Goal: Task Accomplishment & Management: Use online tool/utility

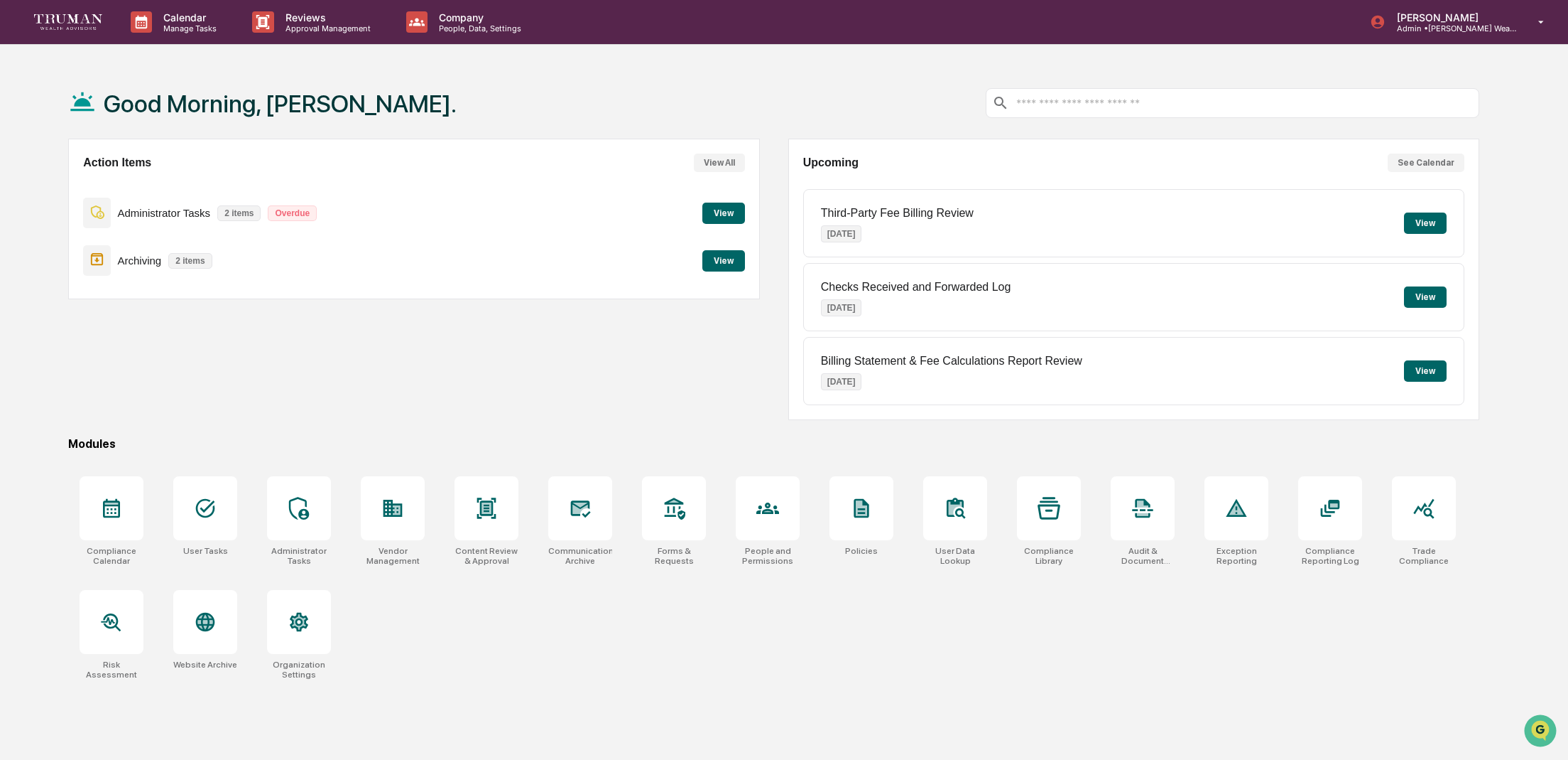
click at [735, 260] on button "View" at bounding box center [723, 261] width 42 height 22
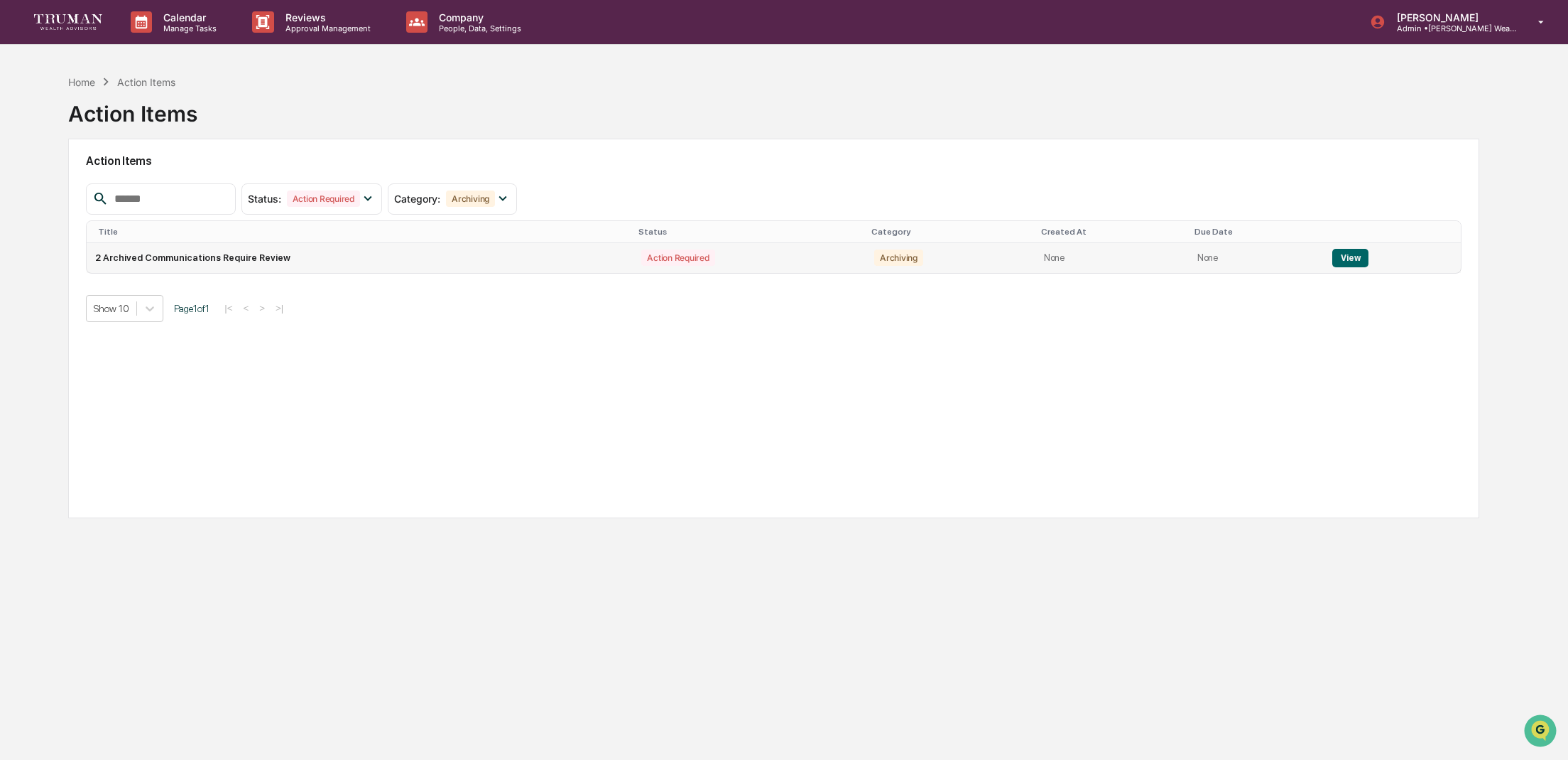
click at [287, 257] on td "2 Archived Communications Require Review" at bounding box center [359, 258] width 546 height 30
click at [1349, 255] on button "View" at bounding box center [1350, 258] width 36 height 18
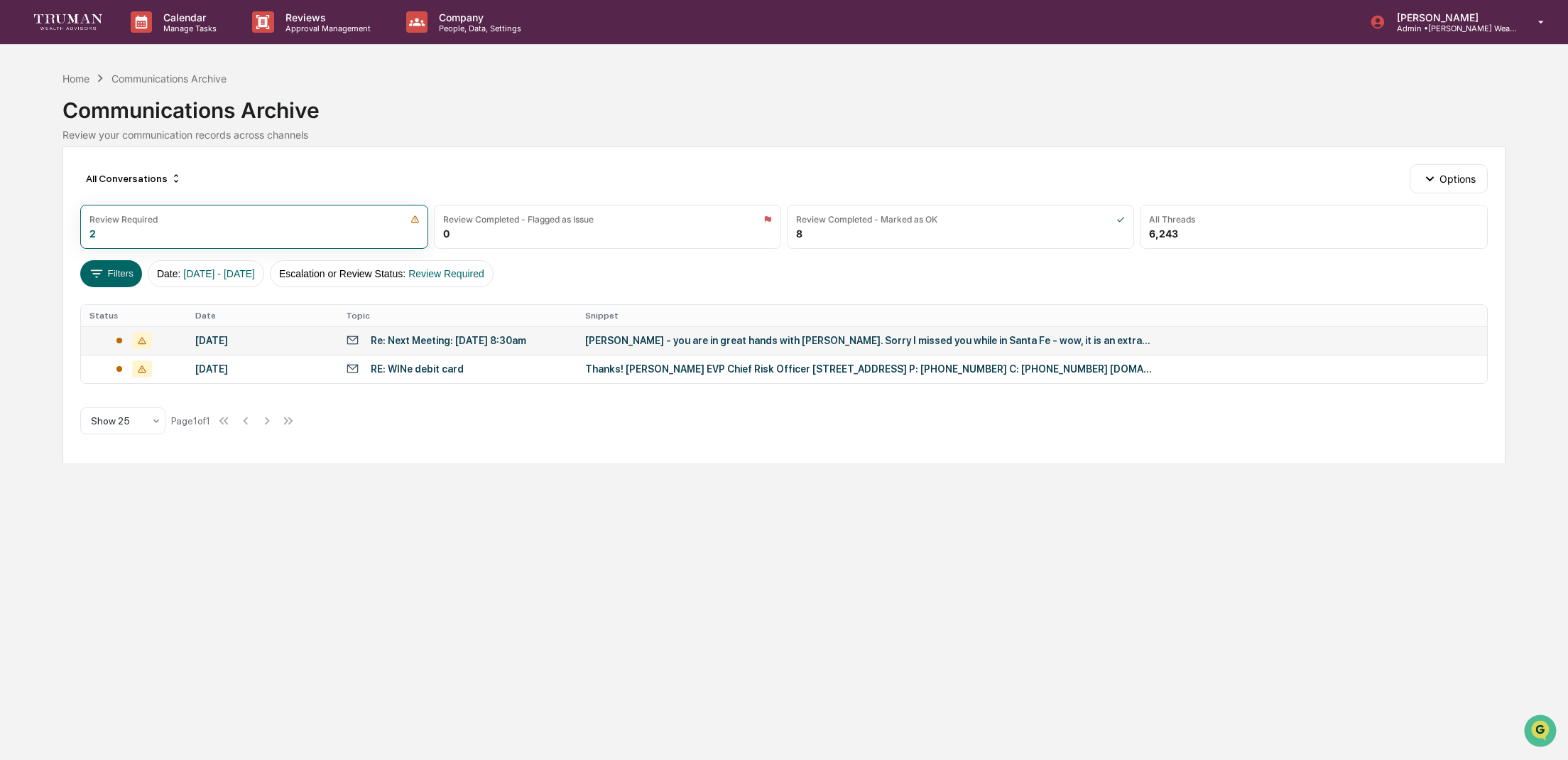
click at [594, 337] on div "[PERSON_NAME] - you are in great hands with [PERSON_NAME]. Sorry I missed you w…" at bounding box center [869, 340] width 568 height 12
click at [96, 387] on div "All Conversations Options Review Required 2 Review Completed - Flagged as Issue…" at bounding box center [783, 305] width 1442 height 317
click at [350, 365] on icon at bounding box center [353, 368] width 11 height 8
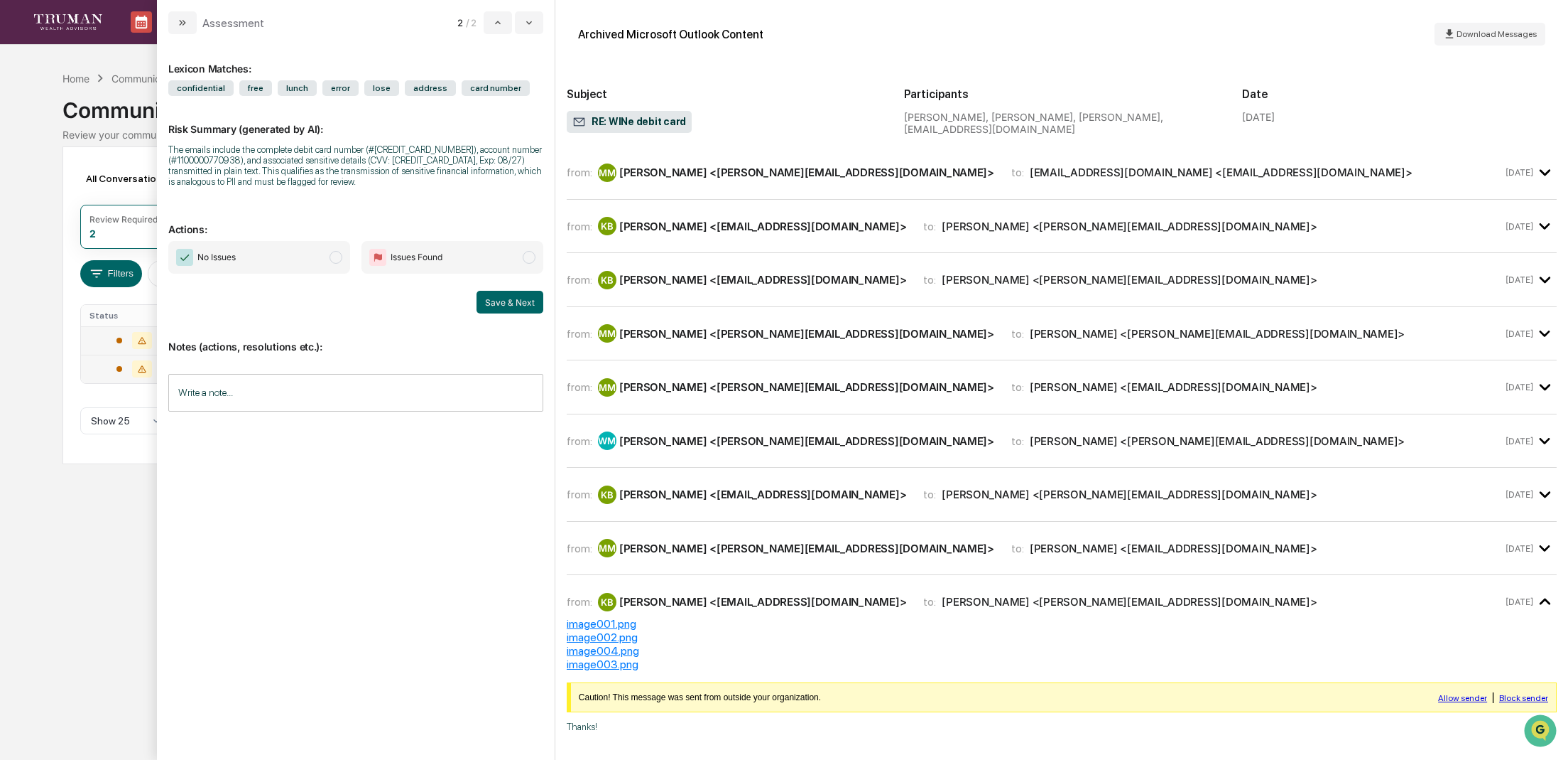
drag, startPoint x: 331, startPoint y: 263, endPoint x: 324, endPoint y: 267, distance: 8.1
click at [331, 263] on span "modal" at bounding box center [336, 258] width 13 height 13
click at [217, 382] on div "Write a note... Write a note..." at bounding box center [355, 393] width 375 height 38
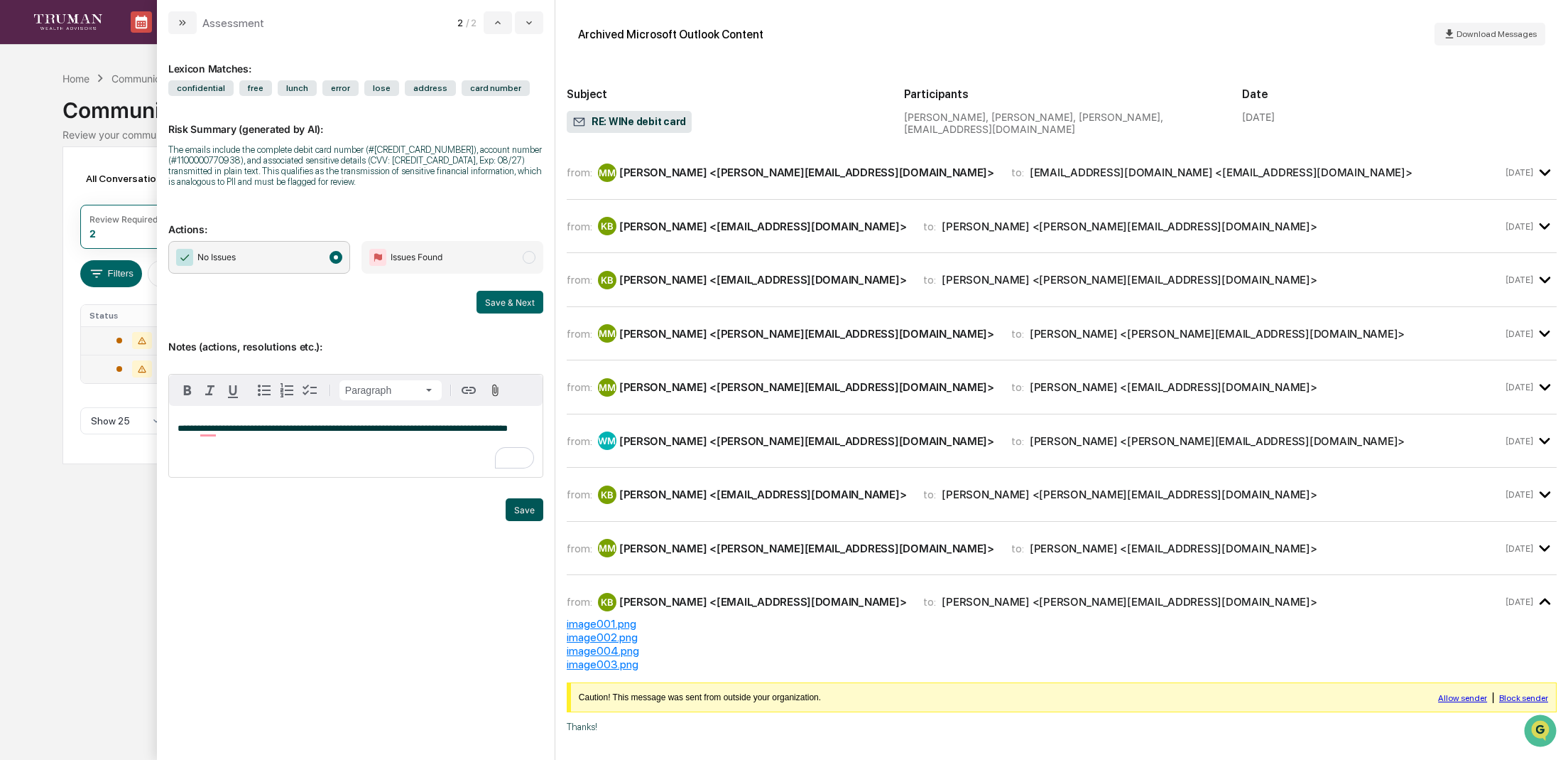
click at [527, 516] on button "Save" at bounding box center [525, 509] width 38 height 23
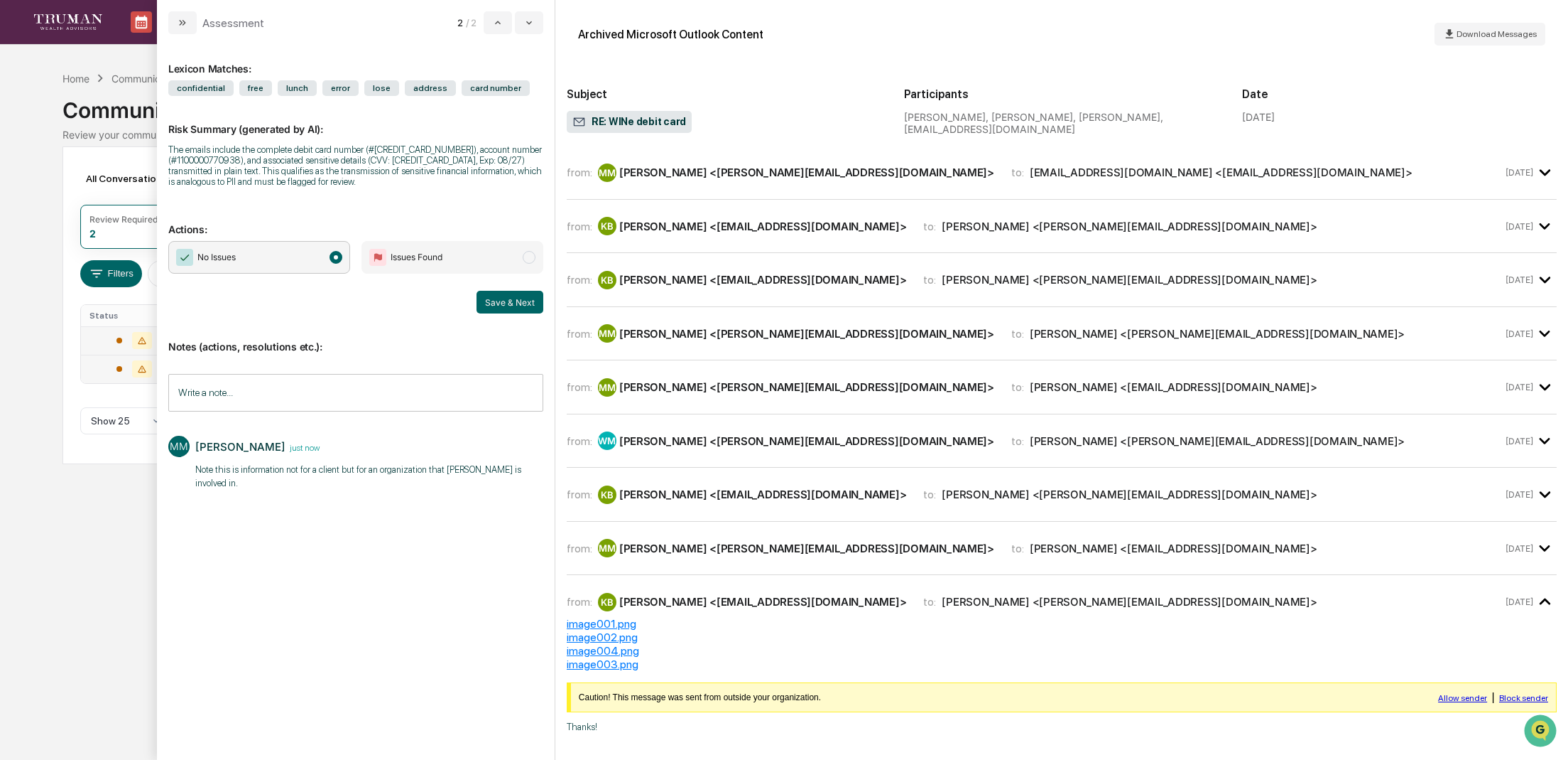
click at [90, 554] on div "Calendar Manage Tasks Reviews Approval Management Company People, Data, Setting…" at bounding box center [784, 380] width 1568 height 760
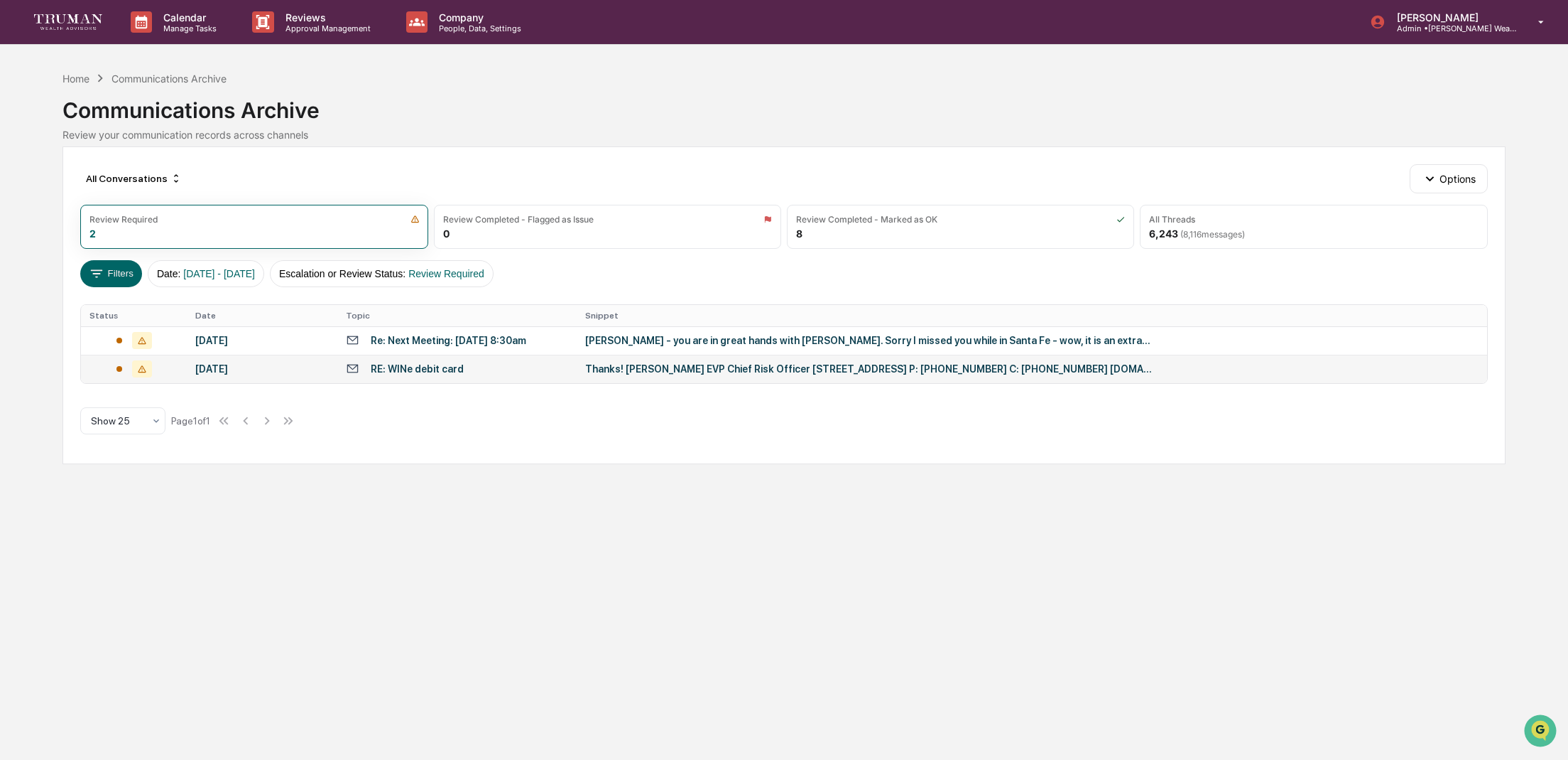
click at [829, 376] on td "Thanks! [PERSON_NAME] EVP Chief Risk Officer [STREET_ADDRESS] P: [PHONE_NUMBER]…" at bounding box center [1031, 368] width 910 height 28
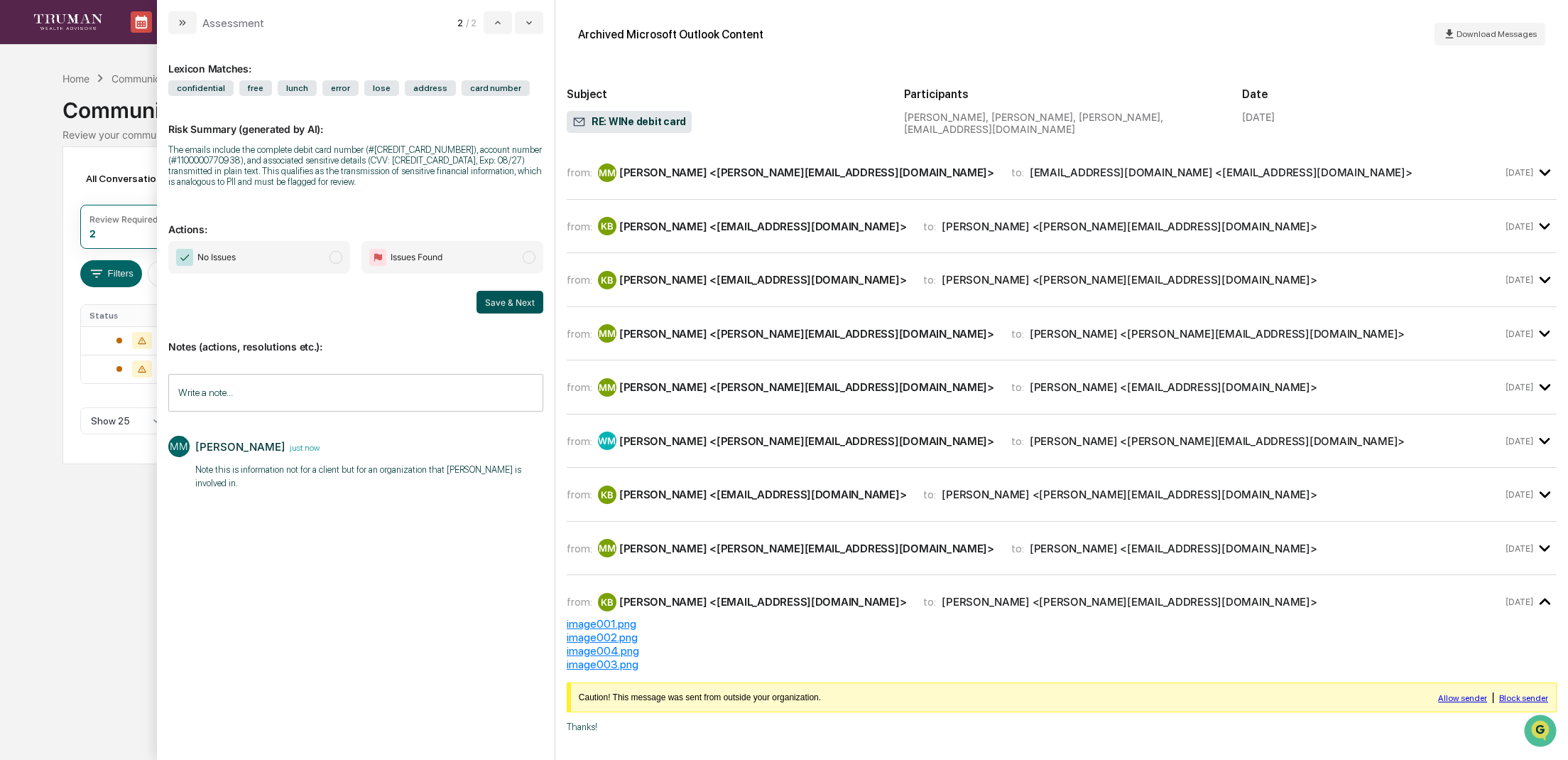
click at [519, 304] on button "Save & Next" at bounding box center [510, 302] width 67 height 23
click at [500, 298] on button "Save & Next" at bounding box center [510, 302] width 67 height 23
click at [494, 298] on button "Save & Next" at bounding box center [510, 302] width 67 height 23
click at [336, 261] on span "modal" at bounding box center [336, 258] width 13 height 13
click at [500, 295] on button "Save & Next" at bounding box center [510, 302] width 67 height 23
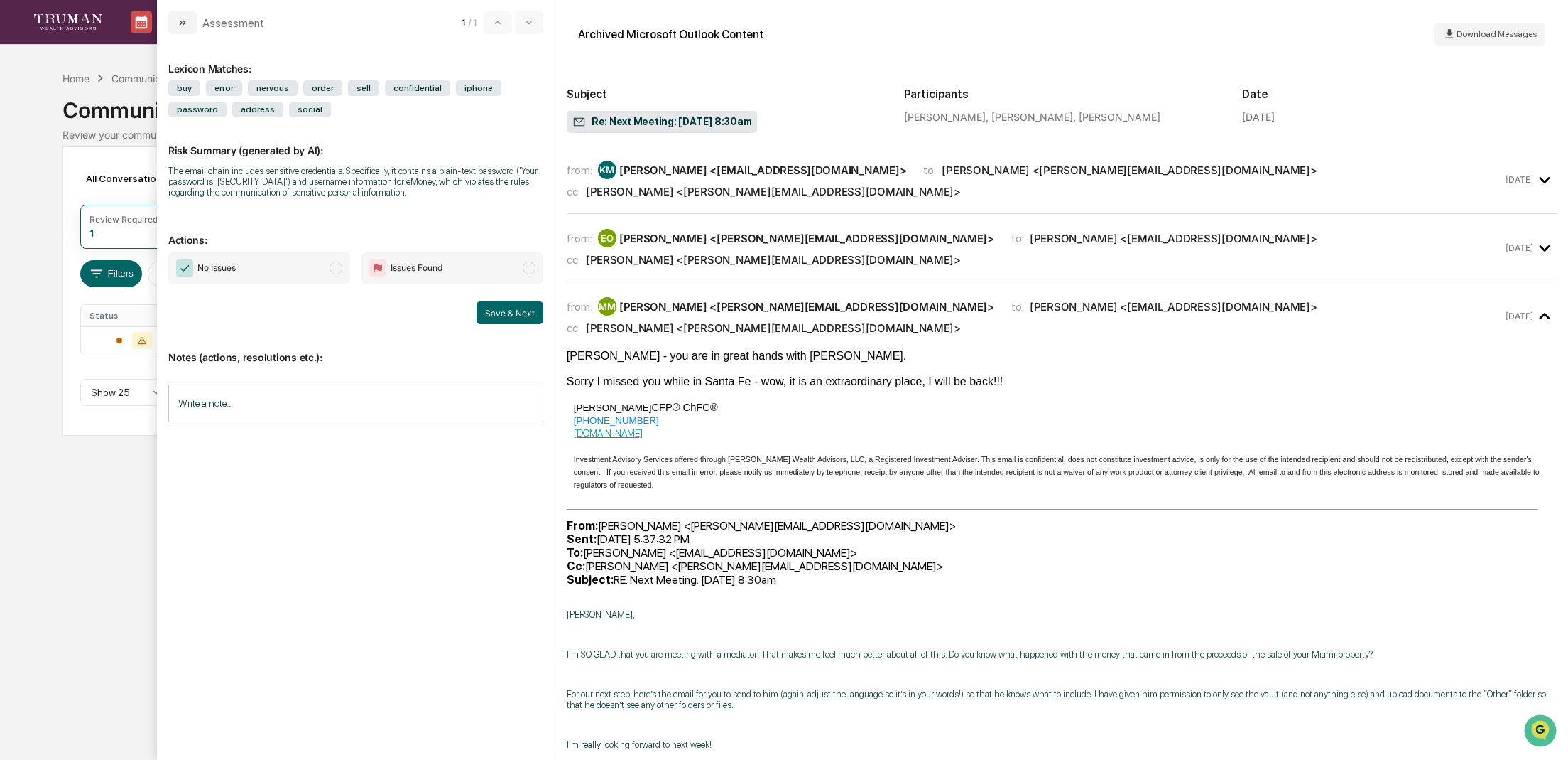
click at [59, 483] on div "Calendar Manage Tasks Reviews Approval Management Company People, Data, Setting…" at bounding box center [784, 380] width 1568 height 760
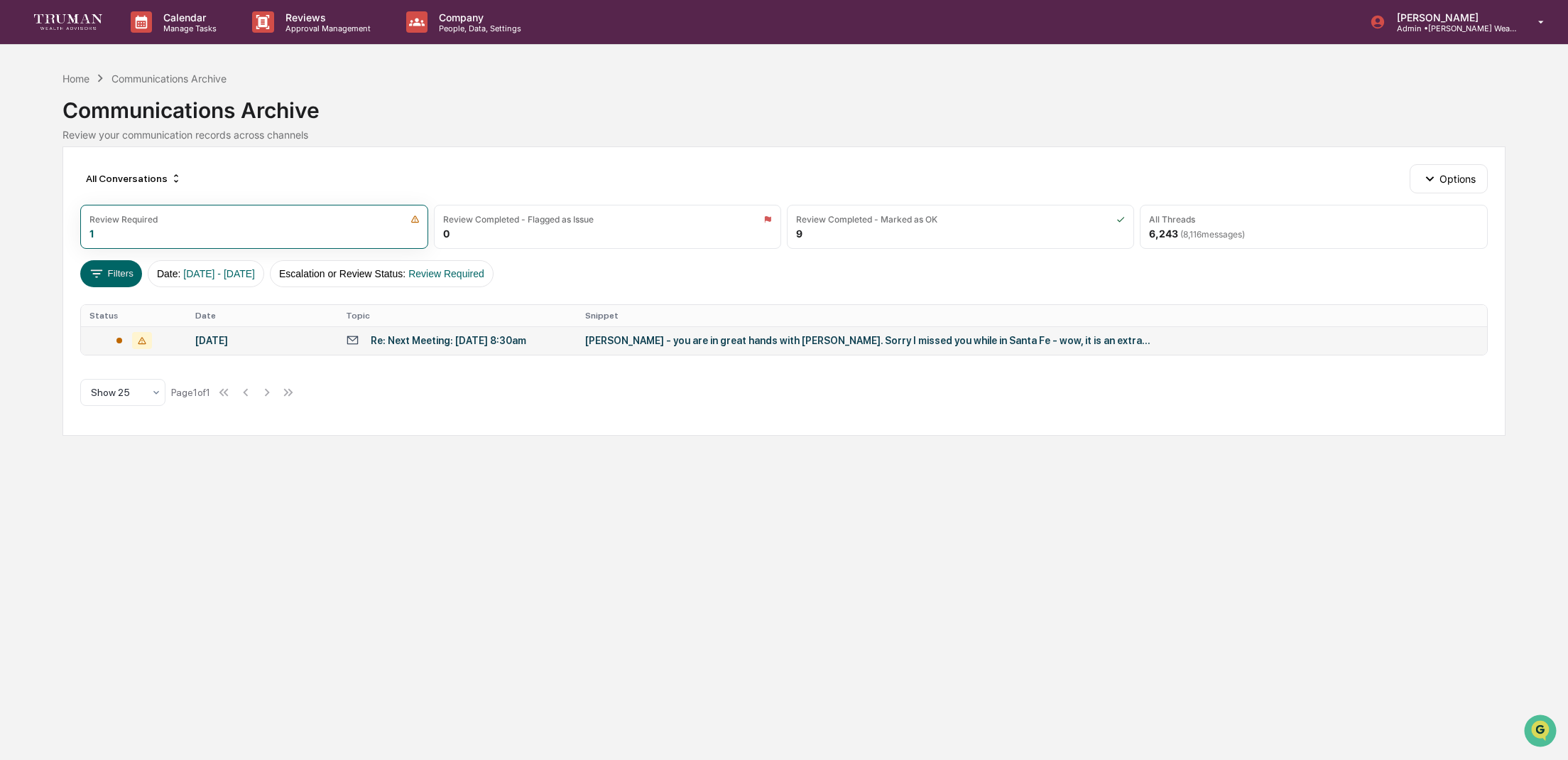
click at [296, 342] on div "[DATE]" at bounding box center [262, 340] width 134 height 12
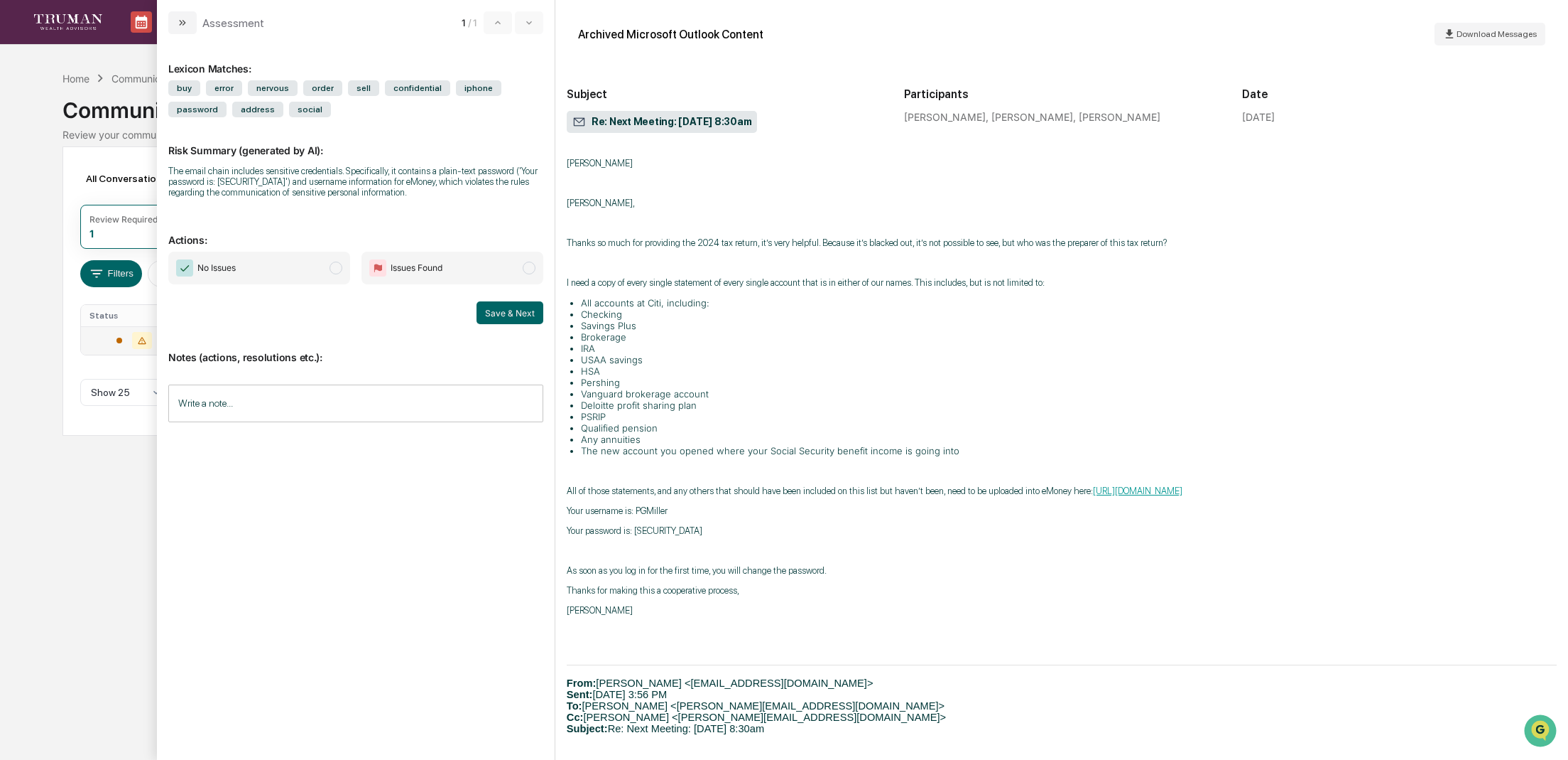
scroll to position [617, 0]
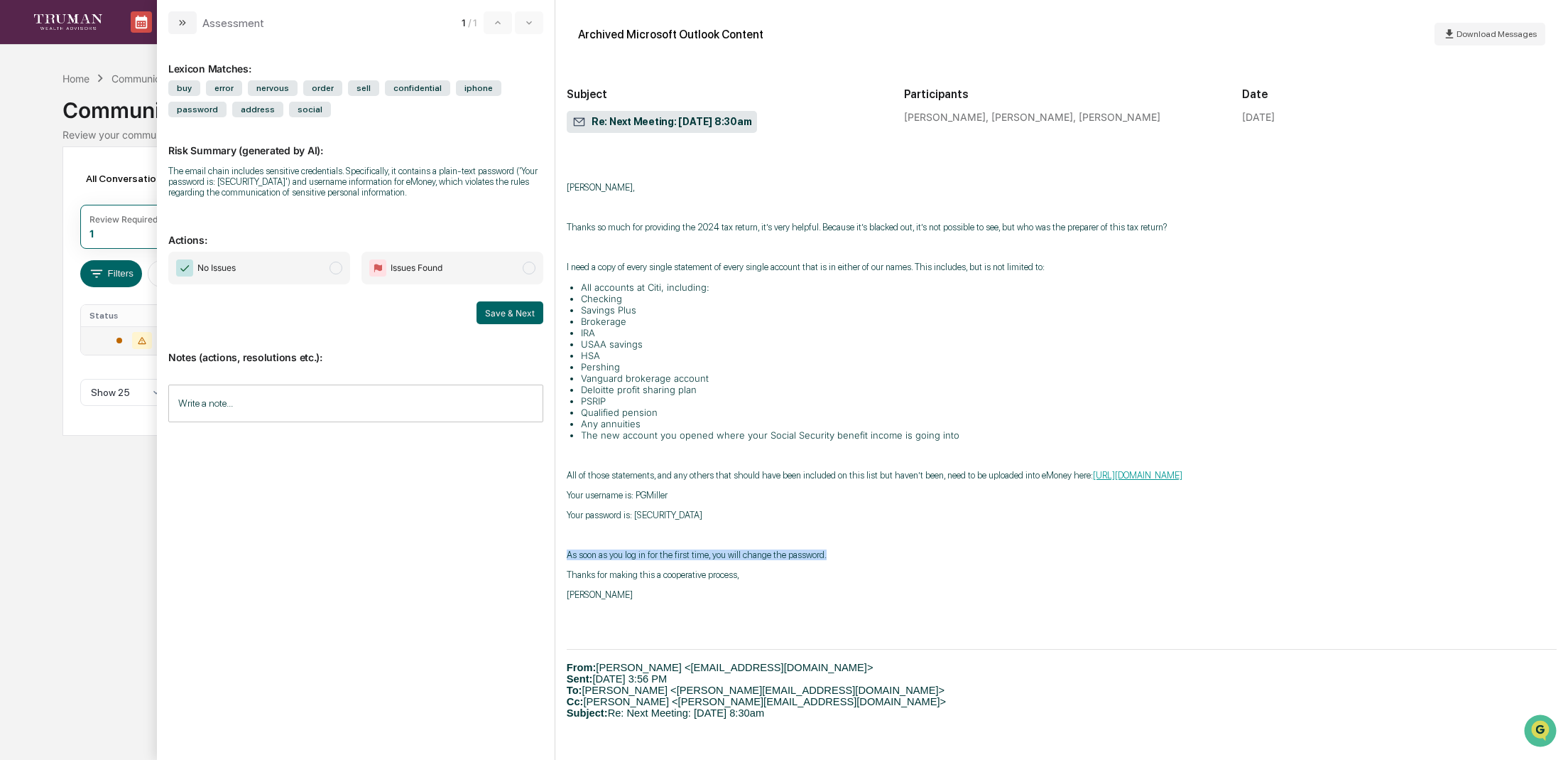
drag, startPoint x: 883, startPoint y: 564, endPoint x: 560, endPoint y: 554, distance: 323.2
click at [559, 555] on div "Archived Microsoft Outlook Content Download Messages Subject Re: Next Meeting: …" at bounding box center [1061, 380] width 1013 height 760
copy p "As soon as you log in for the first time, you will change the password."
click at [331, 274] on span "modal" at bounding box center [336, 267] width 13 height 13
click at [264, 417] on input "Write a note..." at bounding box center [355, 403] width 375 height 38
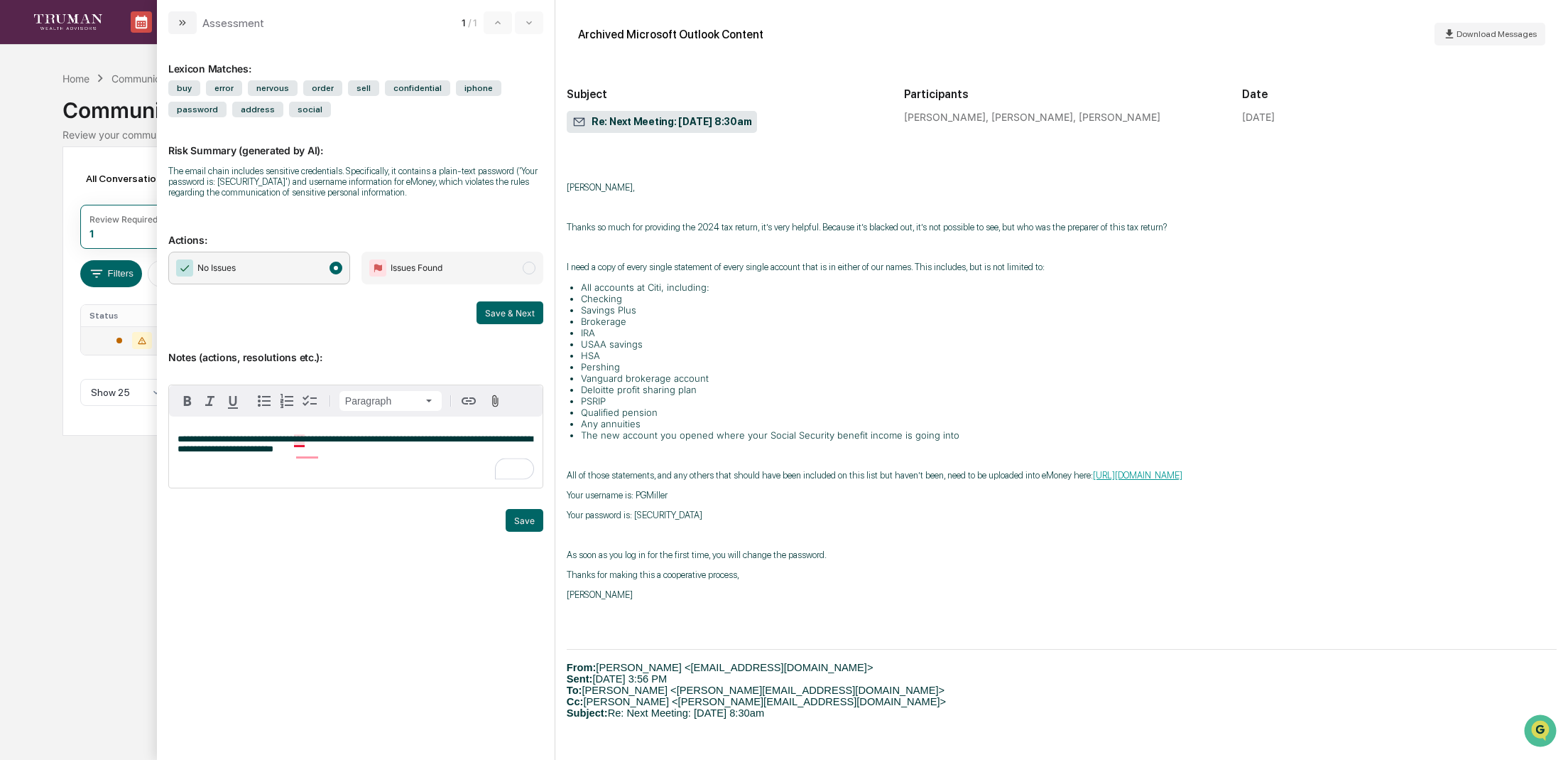
click at [296, 441] on span "**********" at bounding box center [355, 443] width 355 height 19
click at [236, 454] on span "**********" at bounding box center [355, 443] width 355 height 19
click at [527, 521] on button "Save" at bounding box center [525, 520] width 38 height 23
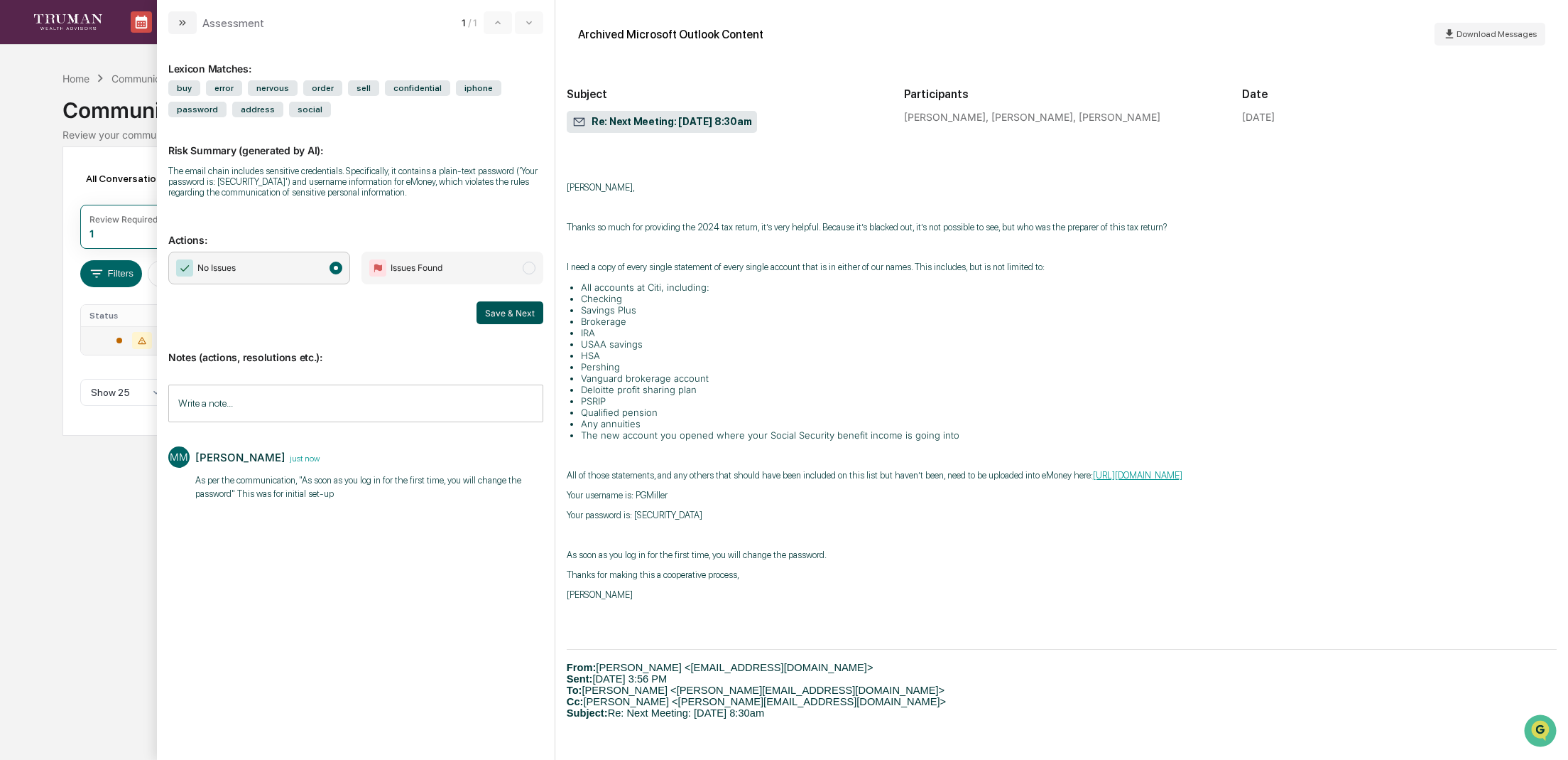
click at [493, 310] on button "Save & Next" at bounding box center [510, 312] width 67 height 23
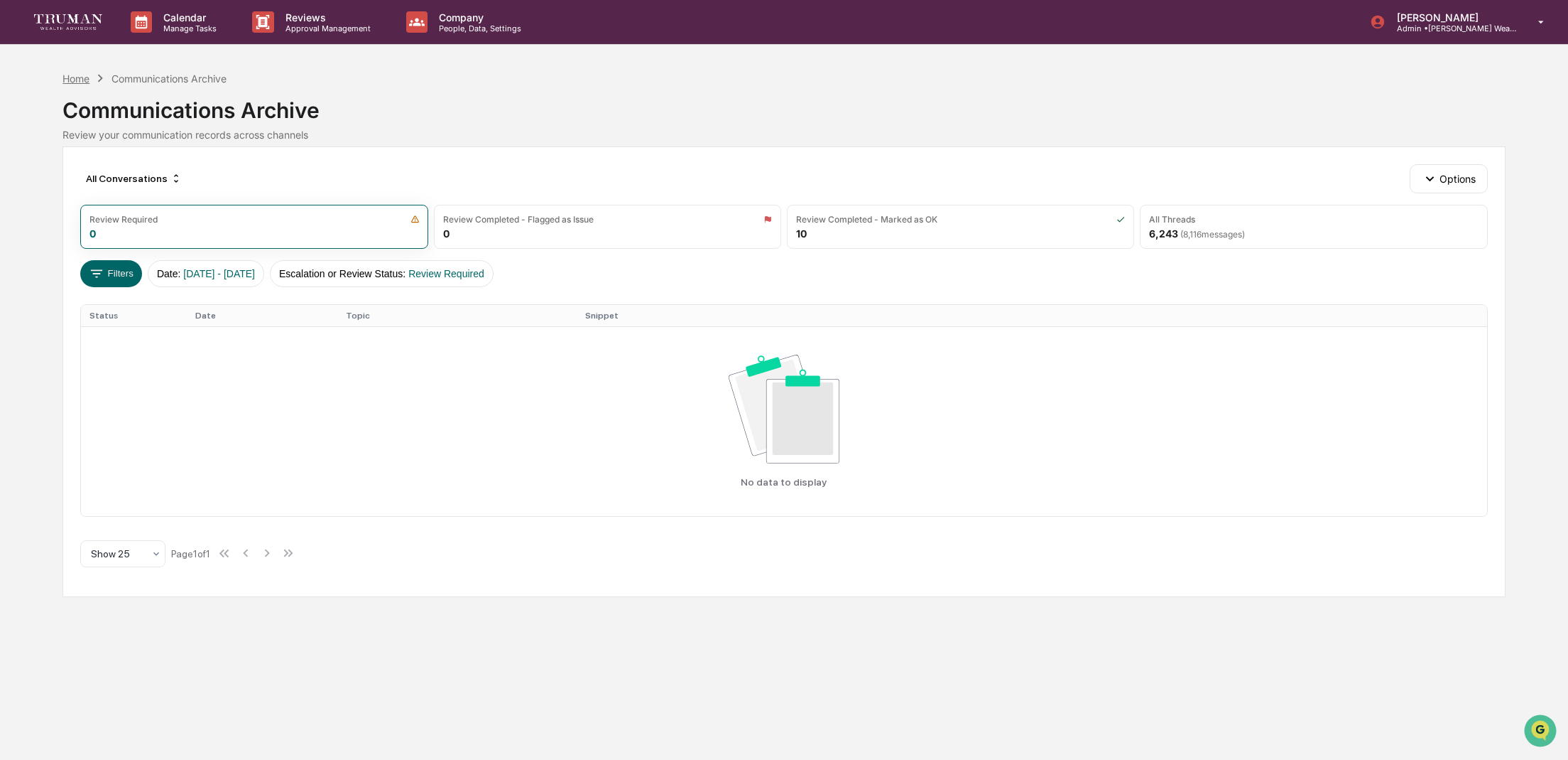
click at [82, 80] on div "Home" at bounding box center [76, 78] width 27 height 12
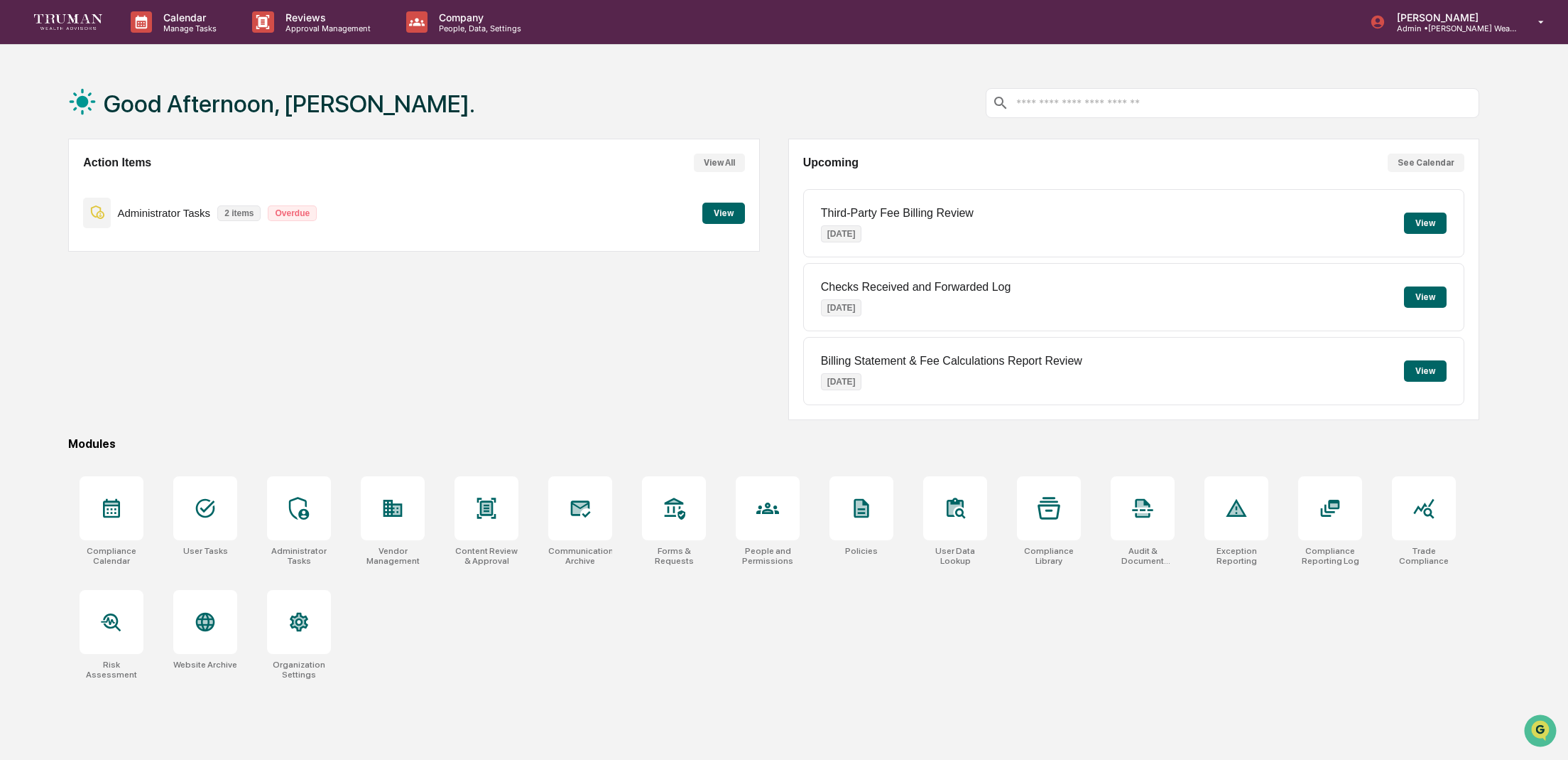
click at [737, 212] on button "View" at bounding box center [723, 213] width 42 height 22
